Goal: Task Accomplishment & Management: Manage account settings

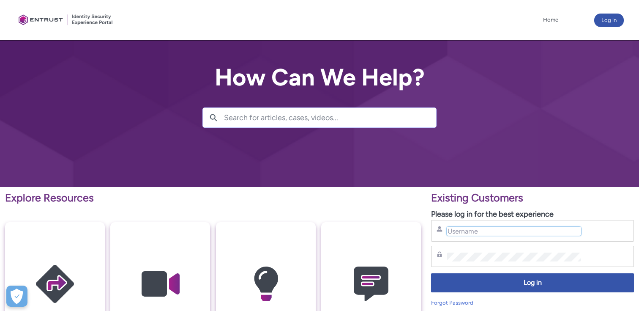
paste input "Stupidpassword1!"
click at [489, 230] on input "Stupidpassword1!" at bounding box center [514, 231] width 134 height 9
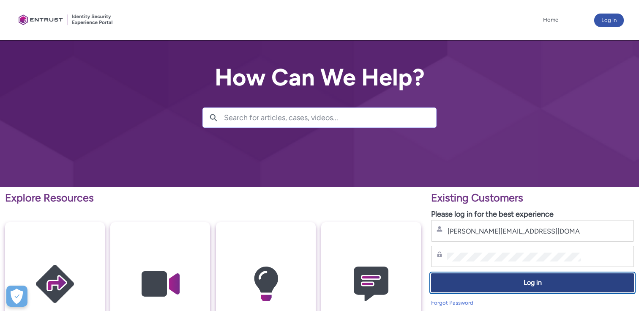
click at [484, 279] on span "Log in" at bounding box center [533, 283] width 192 height 10
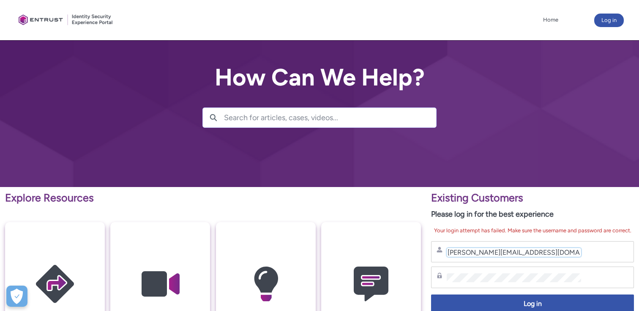
click at [484, 251] on input "[PERSON_NAME][EMAIL_ADDRESS][DOMAIN_NAME]" at bounding box center [514, 252] width 134 height 9
click at [509, 252] on input "[PERSON_NAME][EMAIL_ADDRESS][PERSON_NAME][DOMAIN_NAME]" at bounding box center [514, 252] width 134 height 9
type input "[PERSON_NAME][EMAIL_ADDRESS][PERSON_NAME][DOMAIN_NAME]"
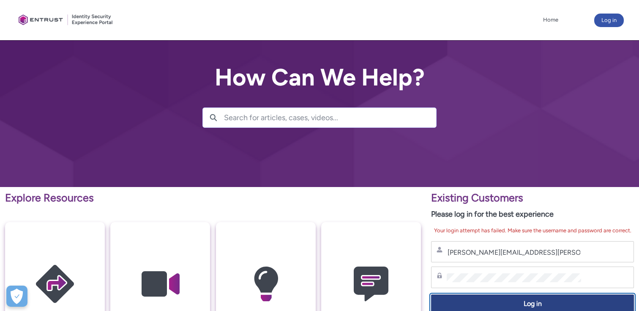
click at [502, 301] on span "Log in" at bounding box center [533, 304] width 192 height 10
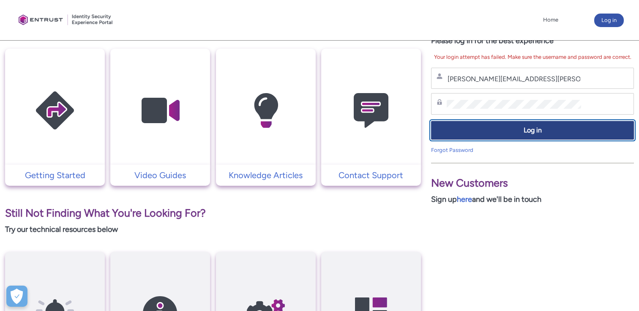
scroll to position [155, 0]
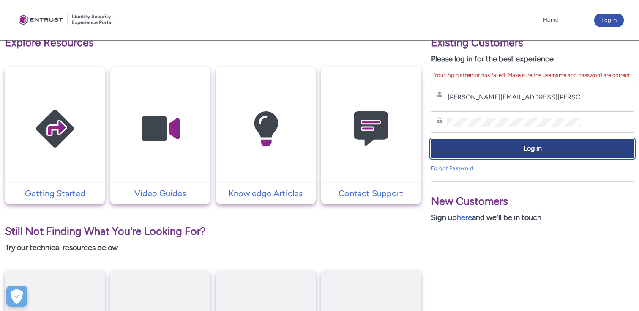
click at [537, 144] on span "Log in" at bounding box center [533, 149] width 192 height 10
click at [503, 139] on button "Log in" at bounding box center [532, 148] width 203 height 19
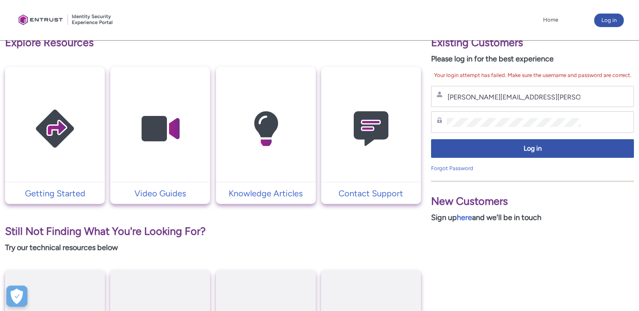
click at [484, 162] on div "Log in" at bounding box center [532, 150] width 203 height 27
